Goal: Transaction & Acquisition: Book appointment/travel/reservation

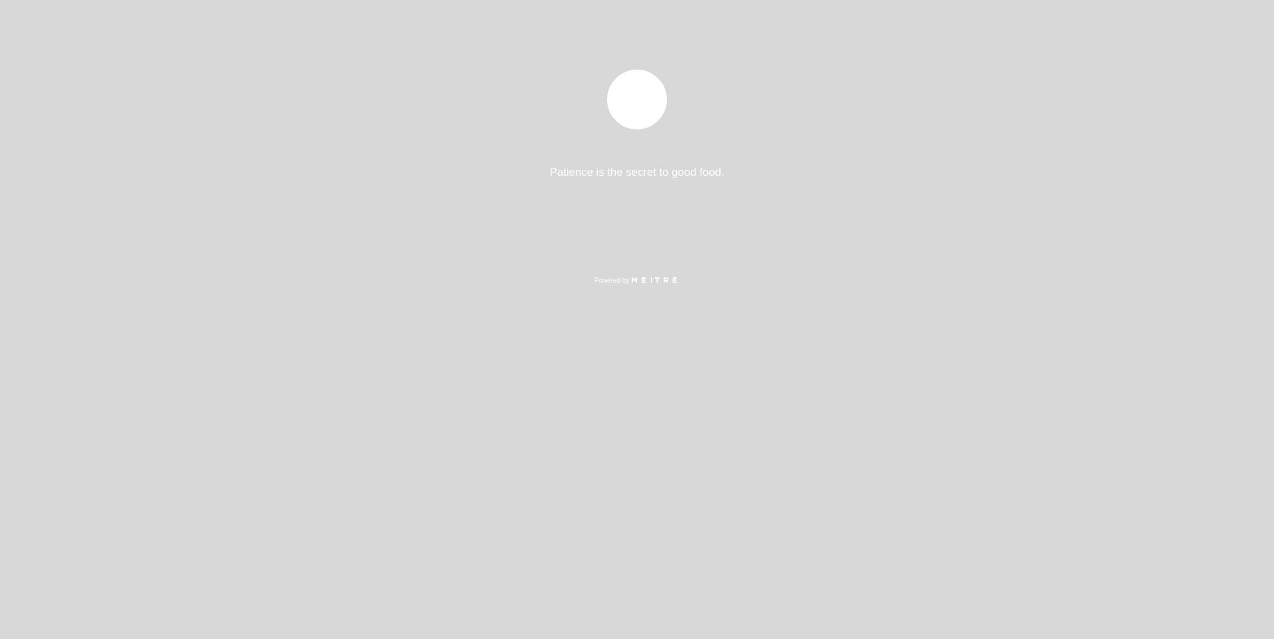
select select "es"
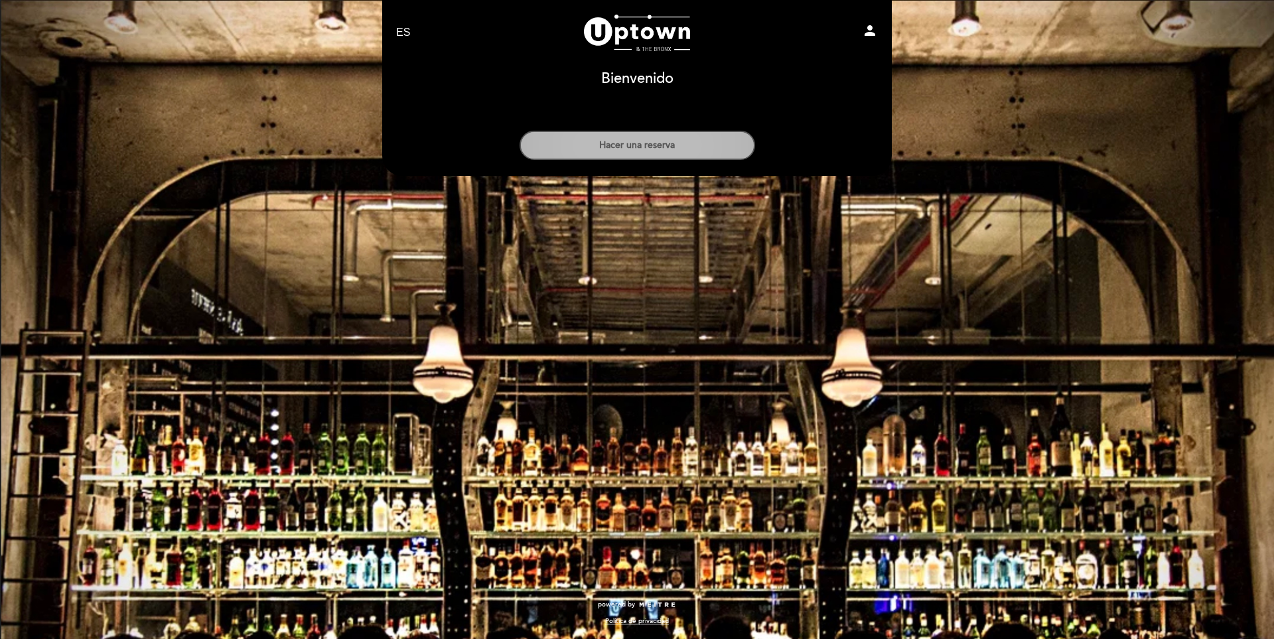
click at [644, 148] on button "Hacer una reserva" at bounding box center [638, 145] width 236 height 29
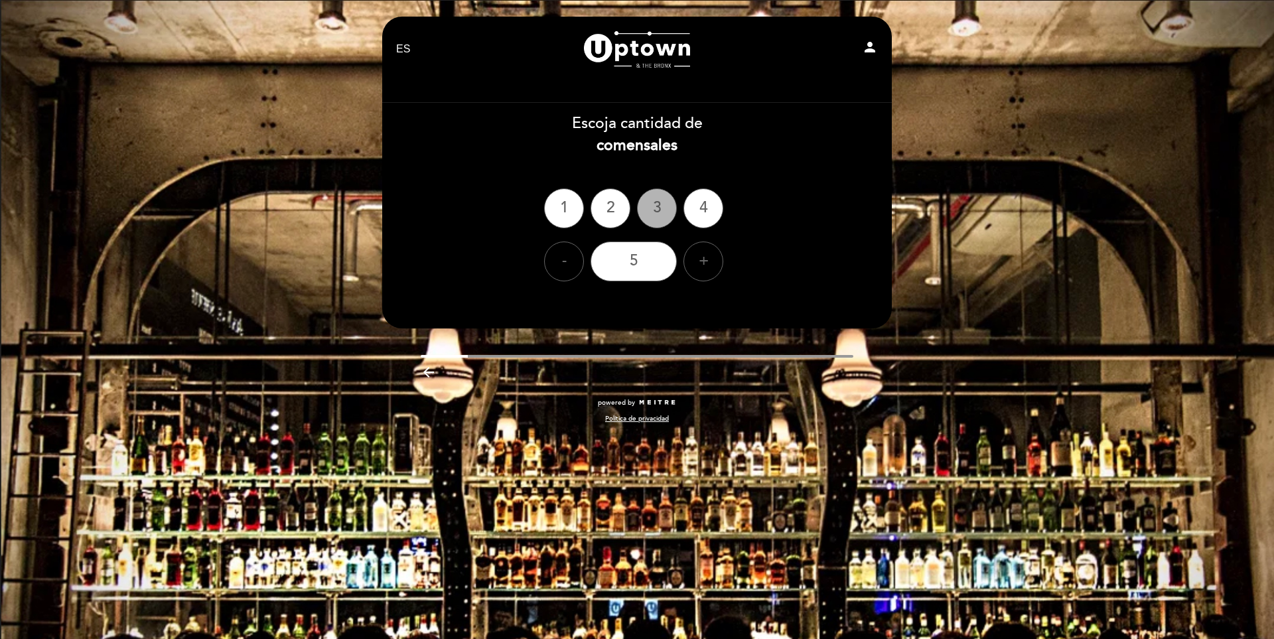
click at [662, 212] on div "3" at bounding box center [657, 208] width 40 height 40
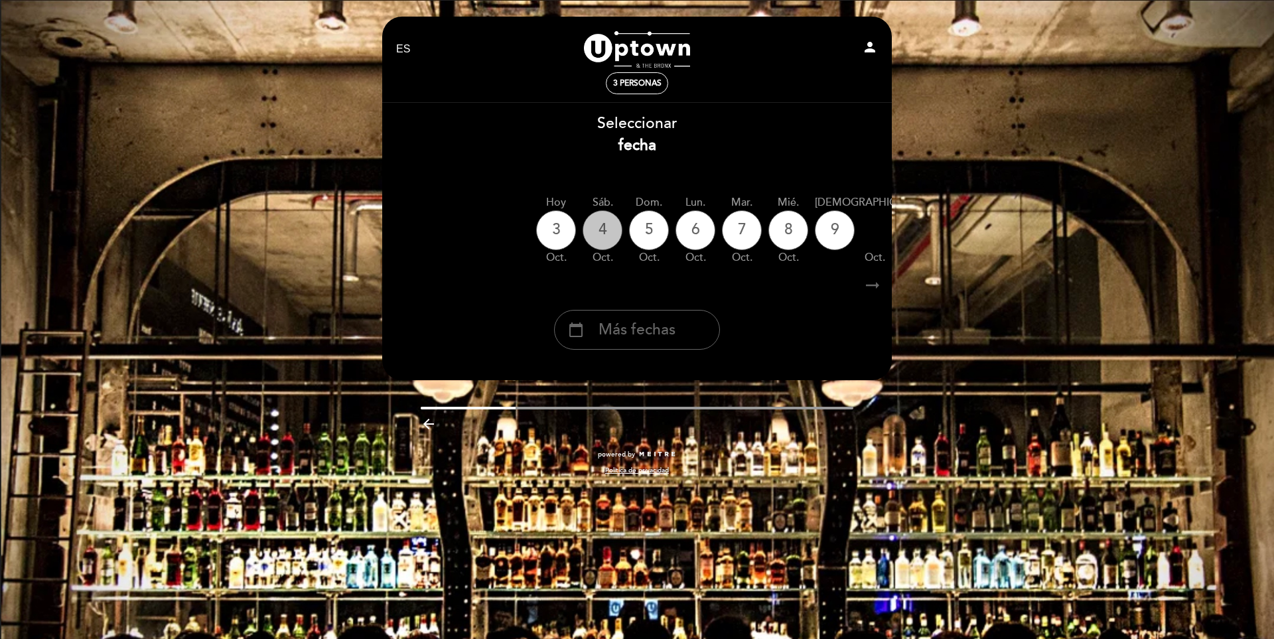
click at [603, 229] on div "4" at bounding box center [603, 230] width 40 height 40
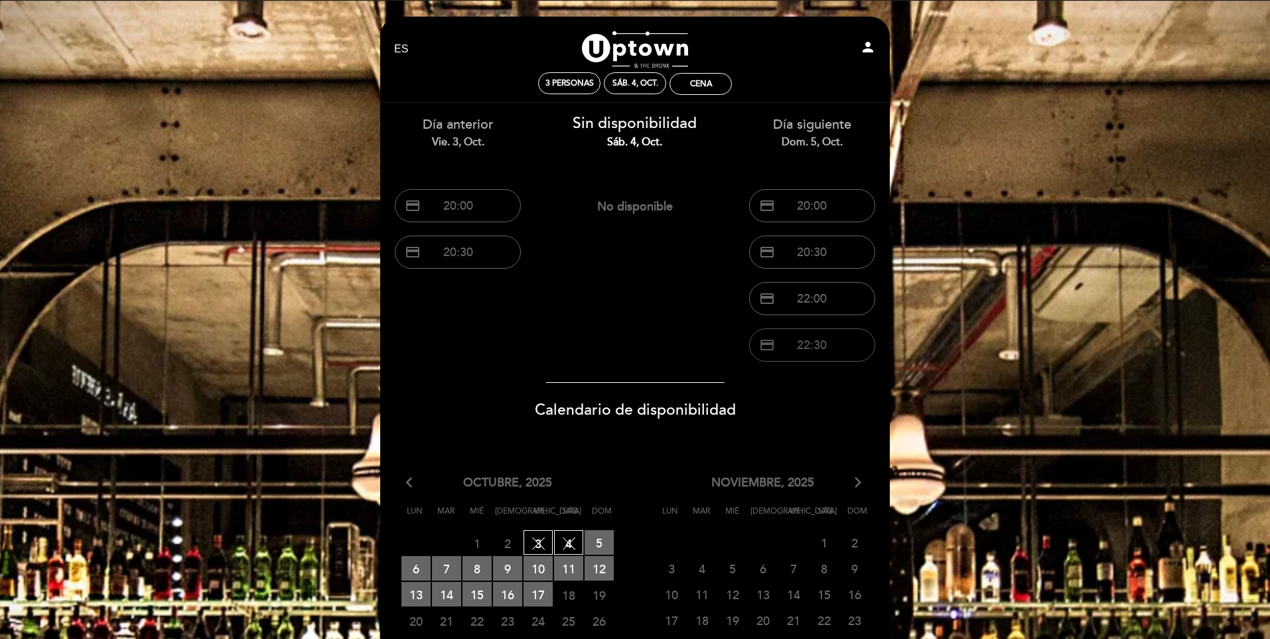
click at [782, 338] on button "credit_card 22:30" at bounding box center [812, 345] width 126 height 33
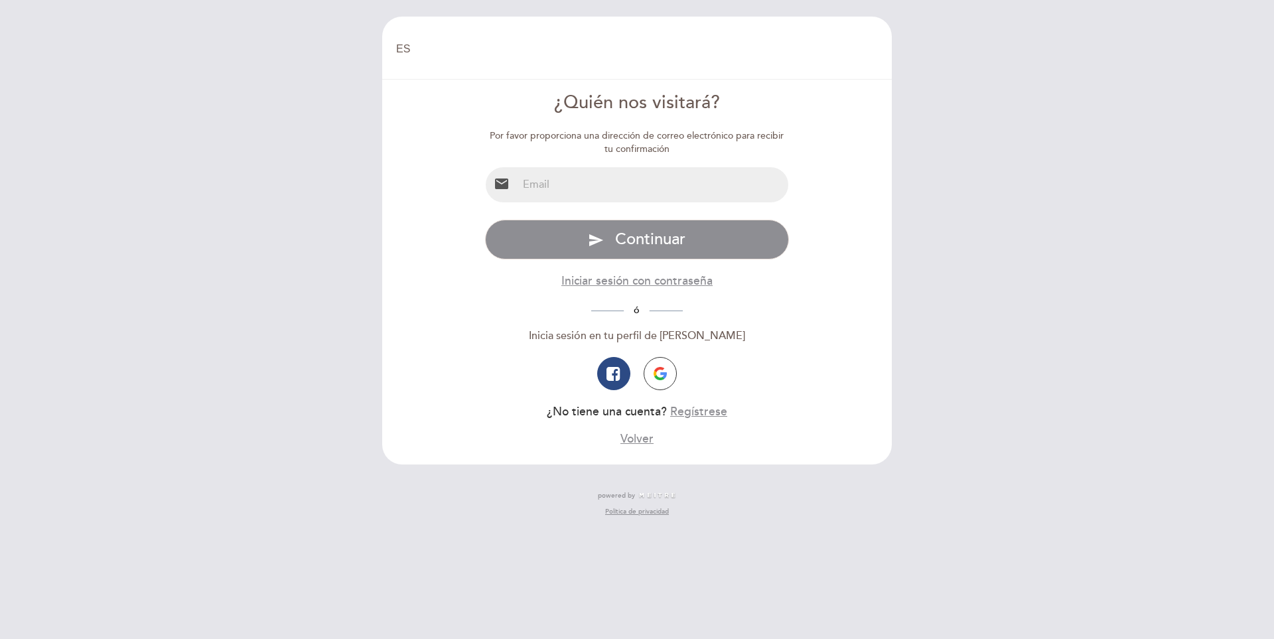
select select "es"
